Goal: Transaction & Acquisition: Download file/media

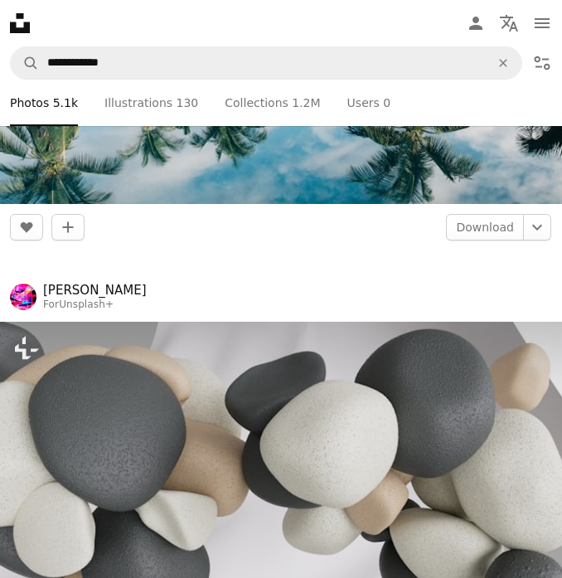
scroll to position [2506, 0]
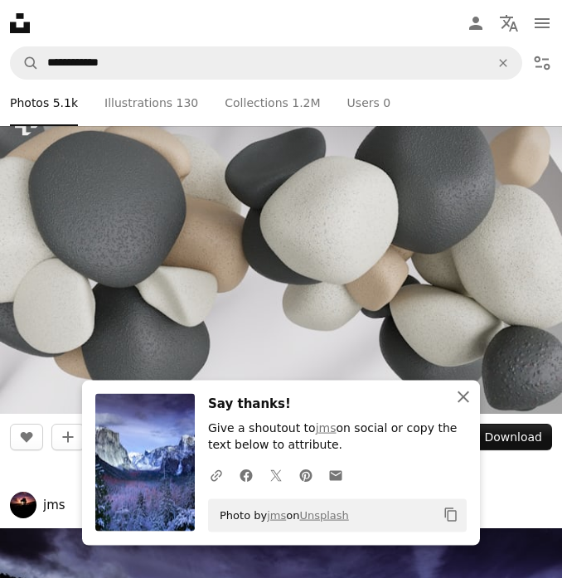
scroll to position [2923, 0]
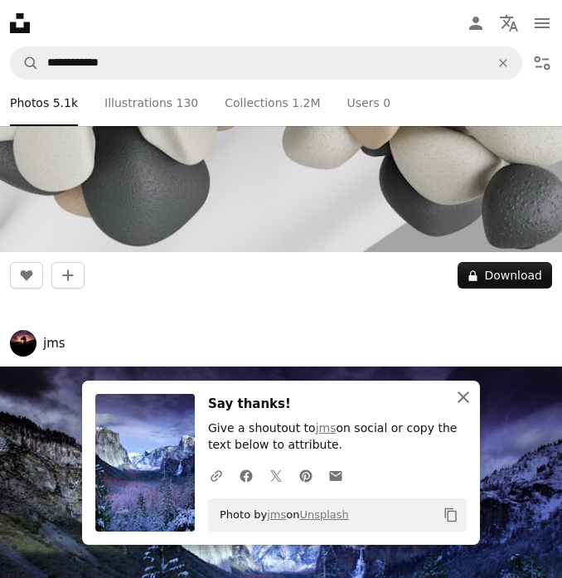
click at [462, 394] on icon "An X shape" at bounding box center [463, 397] width 20 height 20
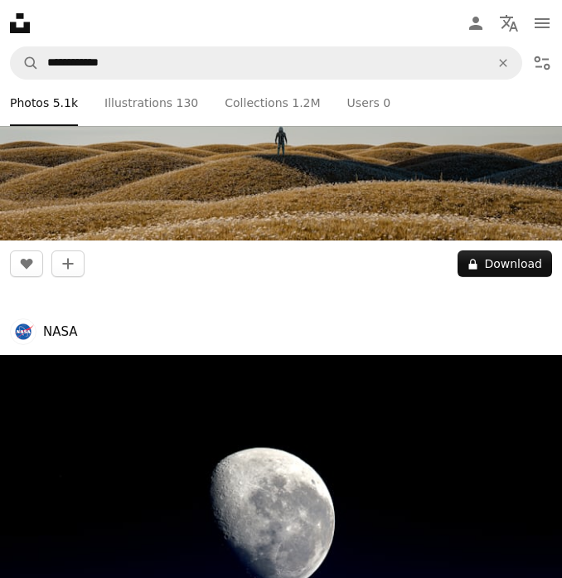
scroll to position [4803, 0]
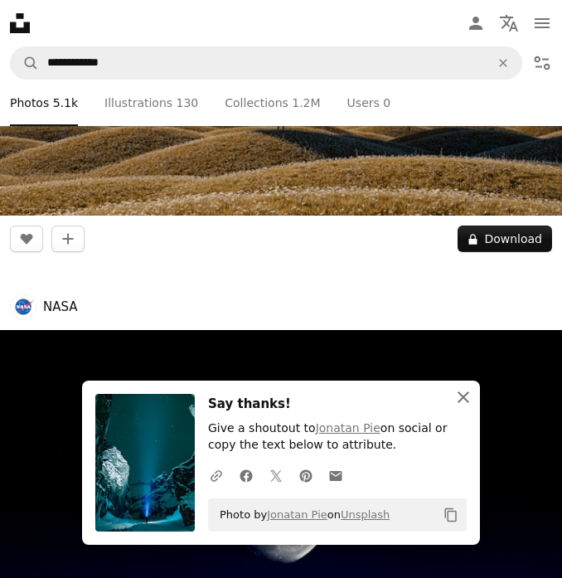
click at [461, 399] on icon "button" at bounding box center [463, 397] width 12 height 12
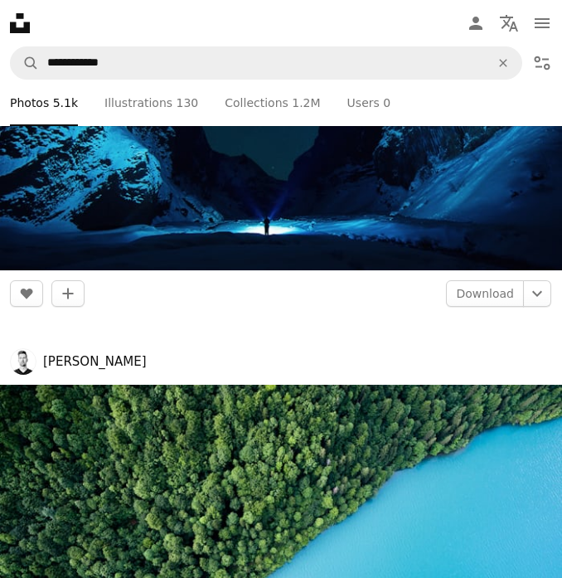
scroll to position [9806, 0]
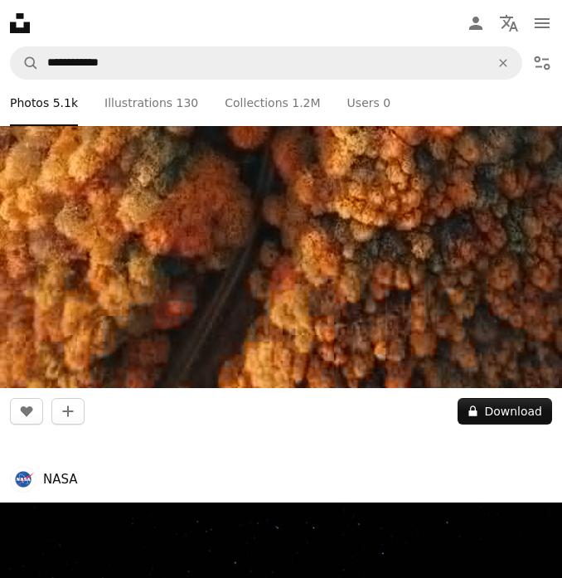
scroll to position [16592, 0]
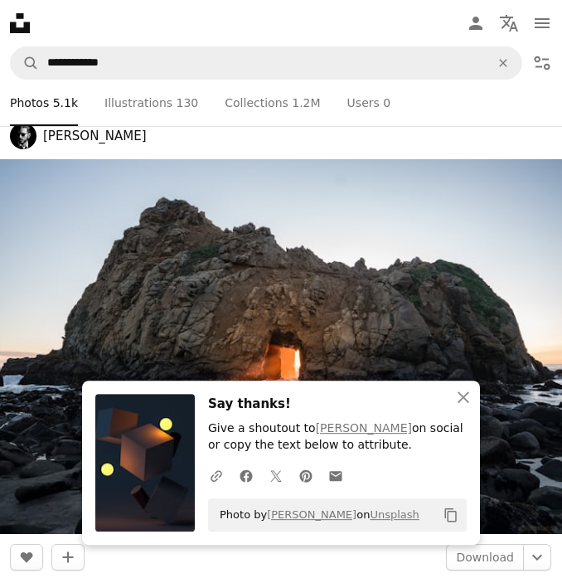
scroll to position [17428, 0]
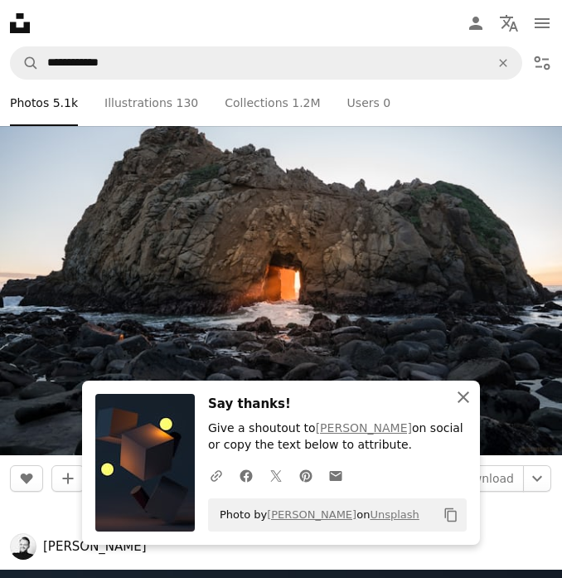
click at [467, 403] on icon "An X shape" at bounding box center [463, 397] width 20 height 20
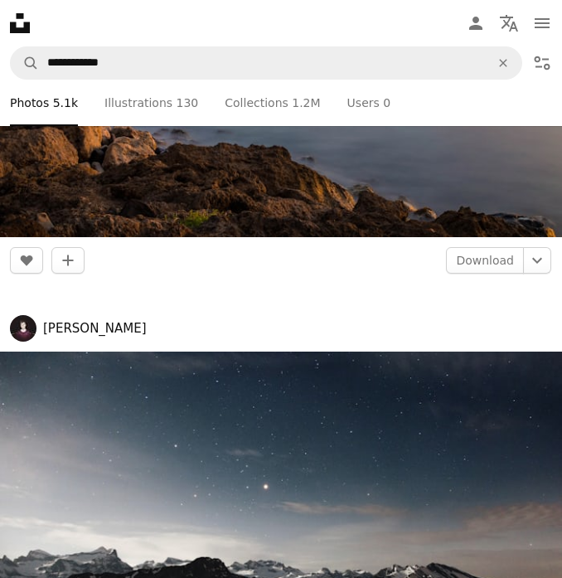
scroll to position [30896, 0]
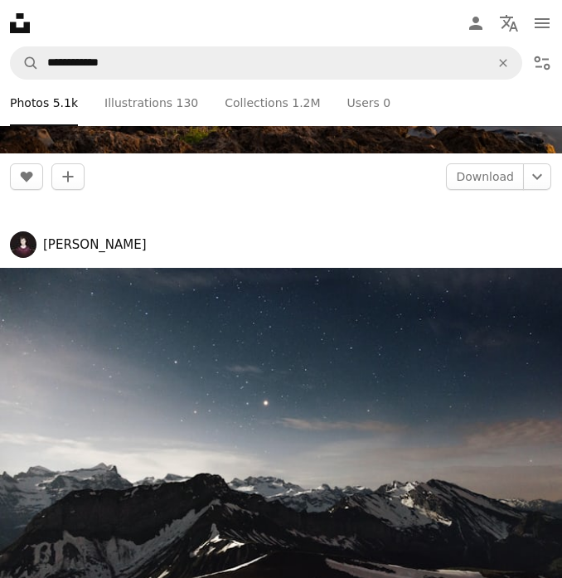
scroll to position [30792, 0]
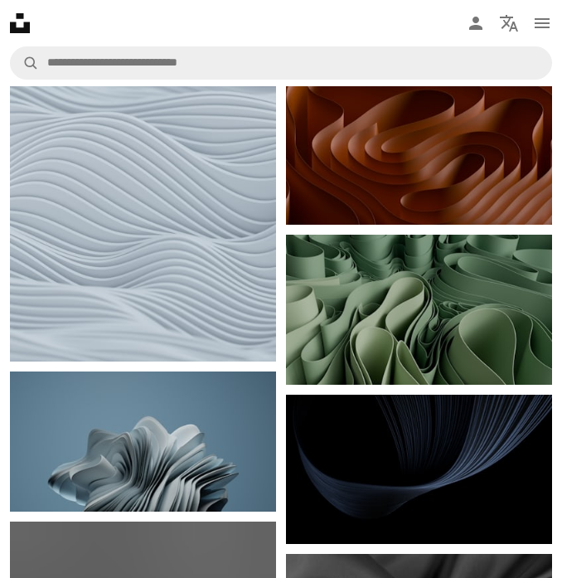
scroll to position [10963, 0]
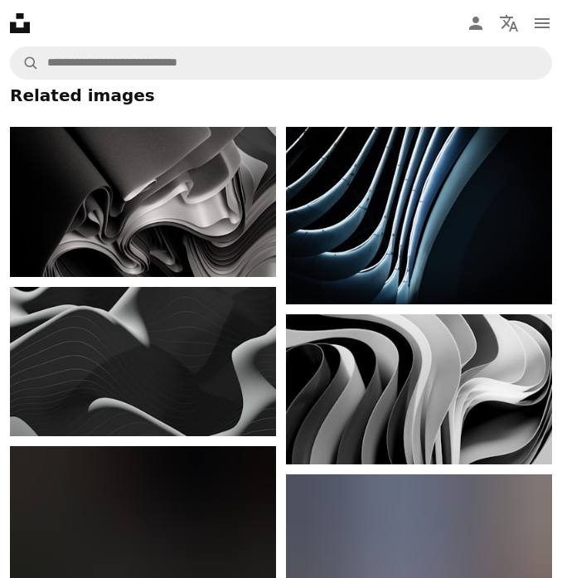
scroll to position [1359, 0]
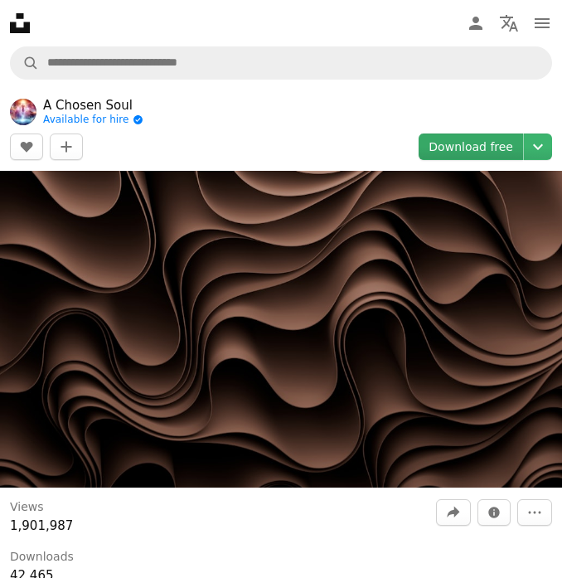
click at [471, 148] on link "Download free" at bounding box center [470, 146] width 104 height 27
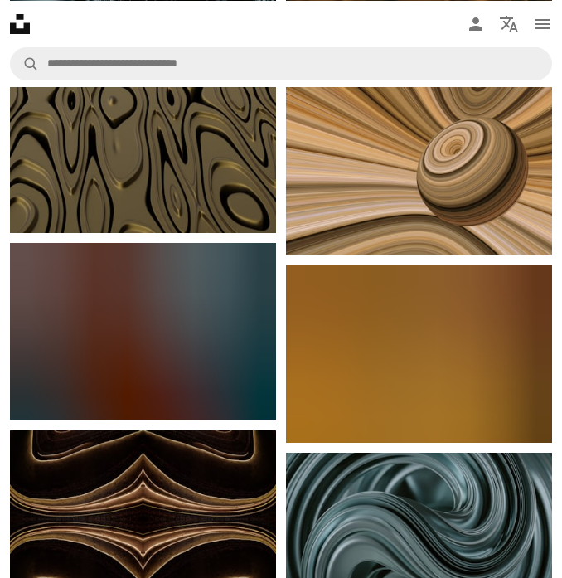
scroll to position [5951, 0]
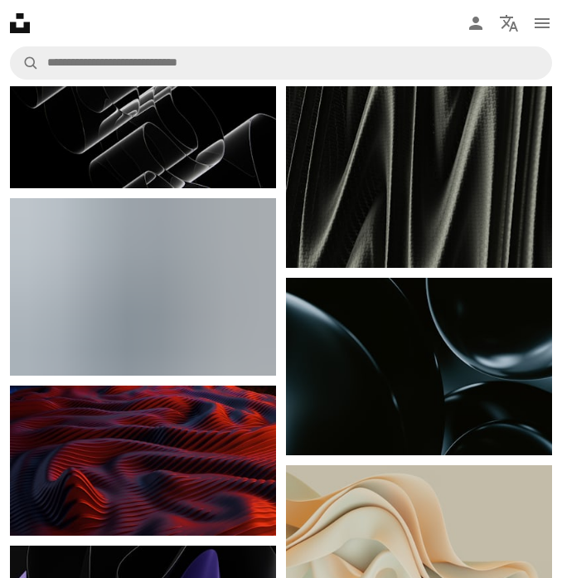
scroll to position [14305, 0]
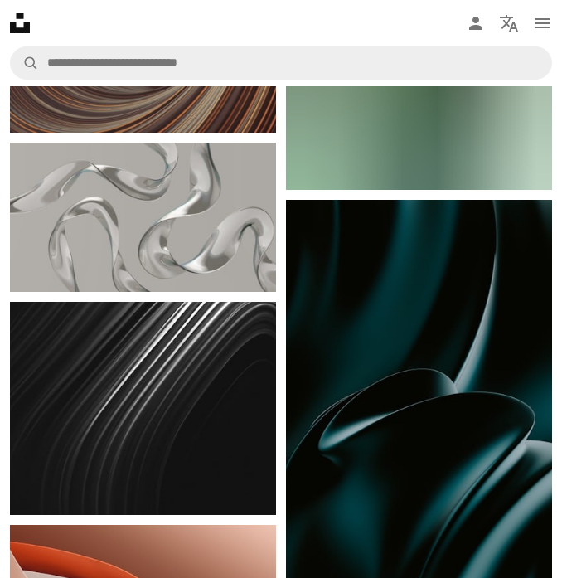
scroll to position [28433, 0]
